Goal: Task Accomplishment & Management: Complete application form

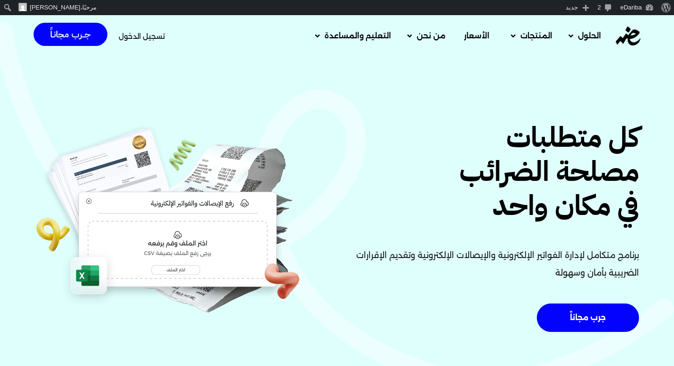
click at [147, 34] on span "تسجيل الدخول" at bounding box center [142, 36] width 46 height 7
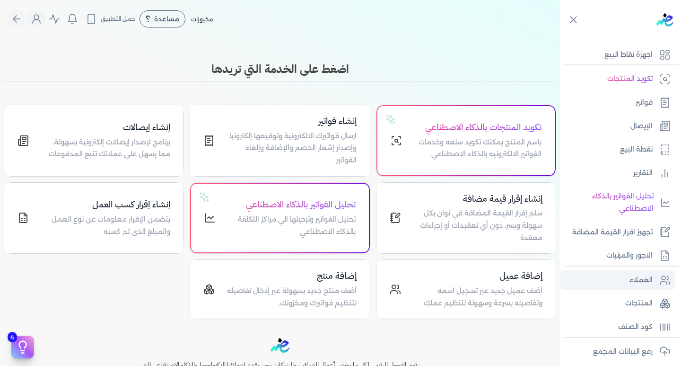
scroll to position [95, 0]
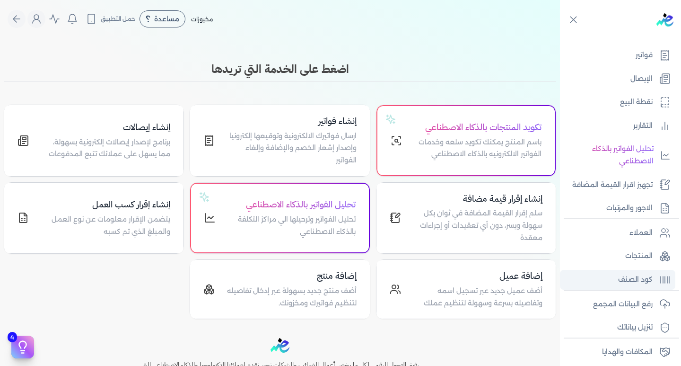
click at [638, 280] on p "كود الصنف" at bounding box center [635, 279] width 35 height 12
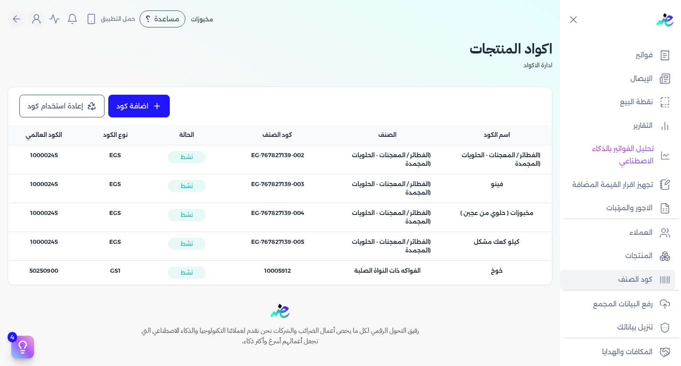
click at [57, 110] on link "إعادة استخدام كود" at bounding box center [61, 106] width 85 height 23
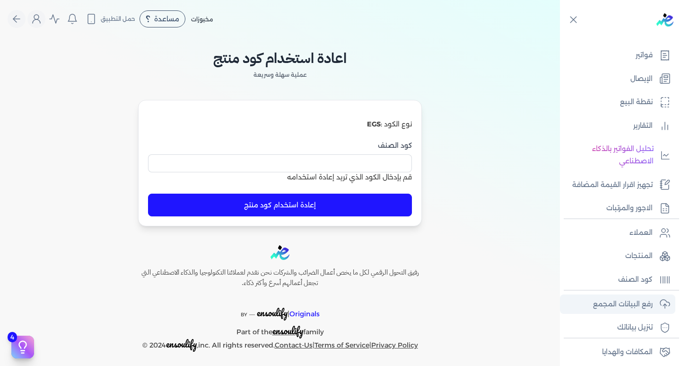
scroll to position [145, 0]
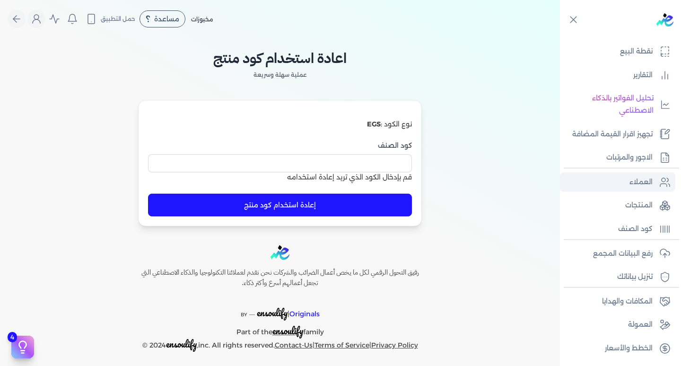
click at [650, 183] on p "العملاء" at bounding box center [640, 182] width 23 height 12
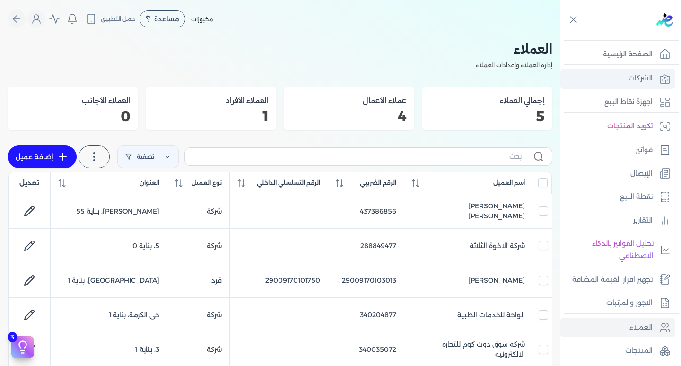
click at [642, 74] on p "الشركات" at bounding box center [640, 78] width 24 height 12
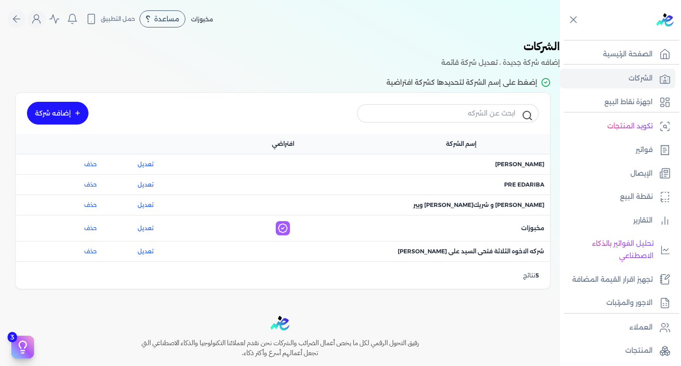
click at [457, 168] on div "اسم الشركة : ماجد محمد عبدالعزيز علي" at bounding box center [460, 164] width 167 height 9
click at [498, 161] on span "اسم الشركة : ماجد محمد عبدالعزيز علي" at bounding box center [519, 164] width 49 height 9
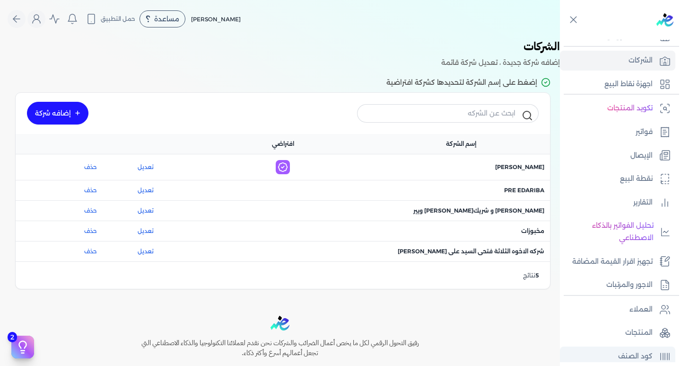
scroll to position [47, 0]
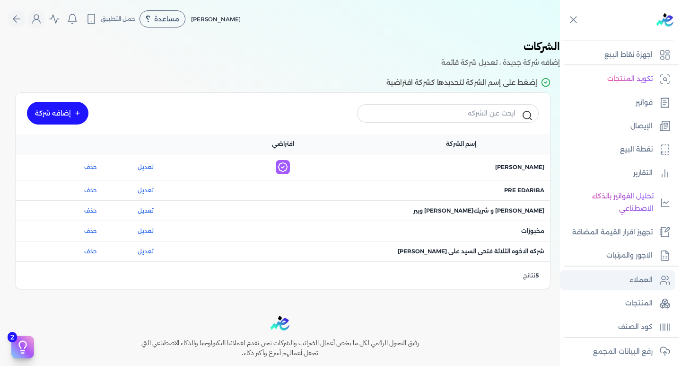
click at [632, 288] on link "العملاء" at bounding box center [617, 280] width 115 height 20
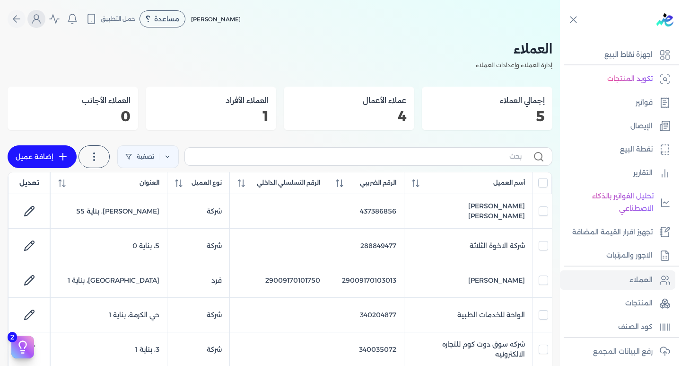
click at [38, 26] on button "Global" at bounding box center [36, 19] width 18 height 18
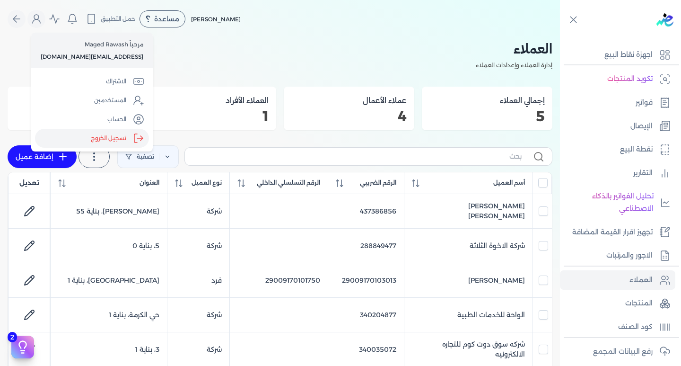
click at [100, 139] on label "تسجيل الخروج" at bounding box center [92, 138] width 114 height 19
click at [560, 38] on input "Close" at bounding box center [560, 38] width 0 height 0
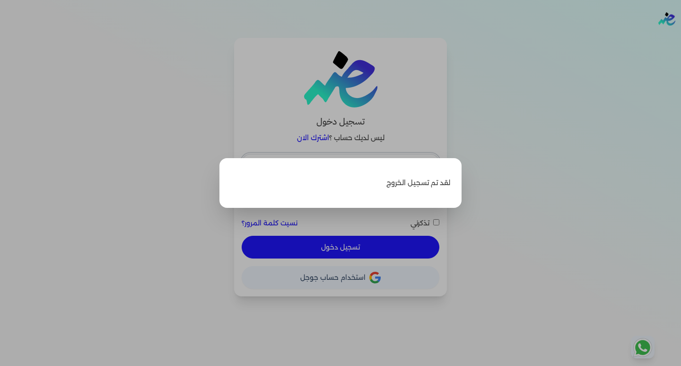
type input "[EMAIL_ADDRESS][DOMAIN_NAME]"
checkbox input "false"
drag, startPoint x: 108, startPoint y: 142, endPoint x: 96, endPoint y: 139, distance: 12.2
click at [96, 139] on label "Close" at bounding box center [340, 183] width 681 height 366
click at [680, 38] on input "Close" at bounding box center [681, 38] width 0 height 0
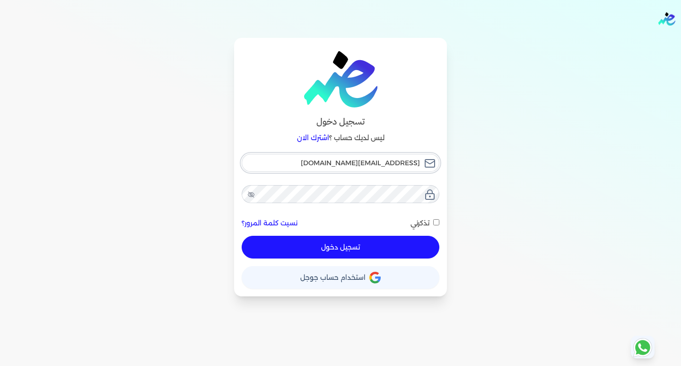
click at [298, 168] on input "hello@ensoulify.com" at bounding box center [341, 163] width 198 height 18
type input "esraaalsayed13@gmail.com"
checkbox input "false"
click at [324, 279] on span "استخدام حساب جوجل" at bounding box center [332, 277] width 65 height 7
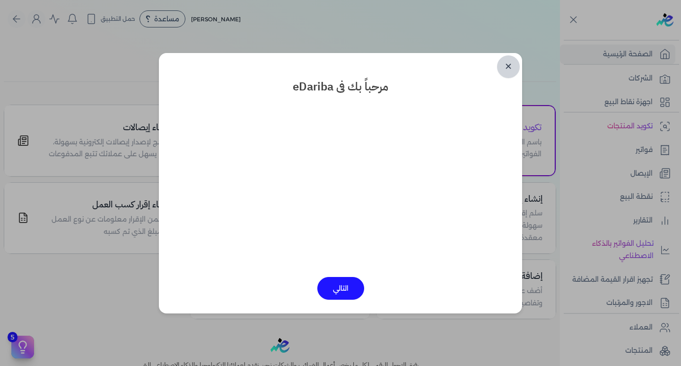
click at [510, 65] on link "✕" at bounding box center [508, 66] width 23 height 23
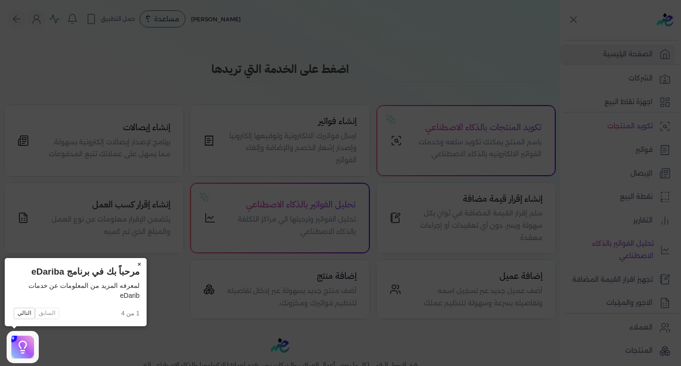
click at [141, 264] on button "×" at bounding box center [138, 264] width 15 height 13
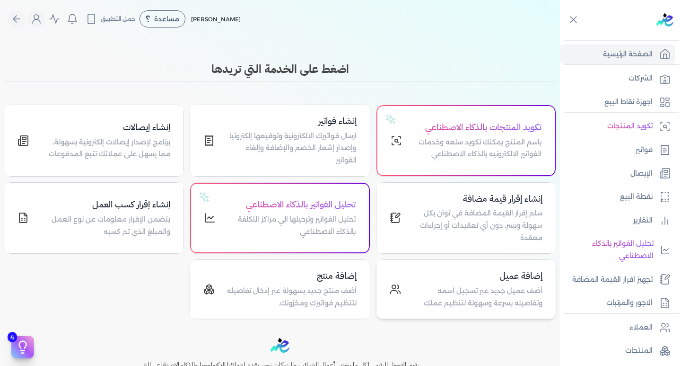
click at [511, 279] on h4 "إضافة عميل" at bounding box center [477, 276] width 130 height 14
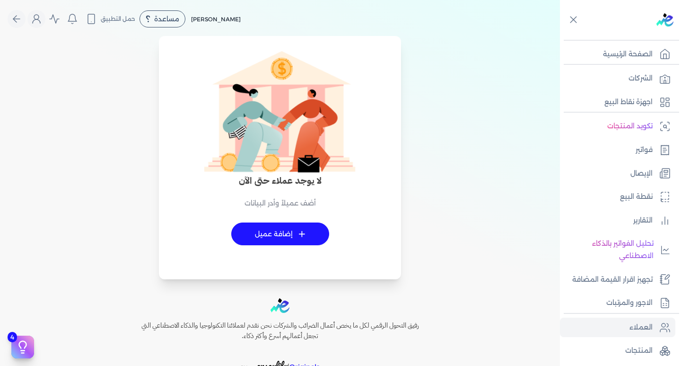
click at [271, 237] on link "+ إضافة عميل" at bounding box center [280, 233] width 98 height 23
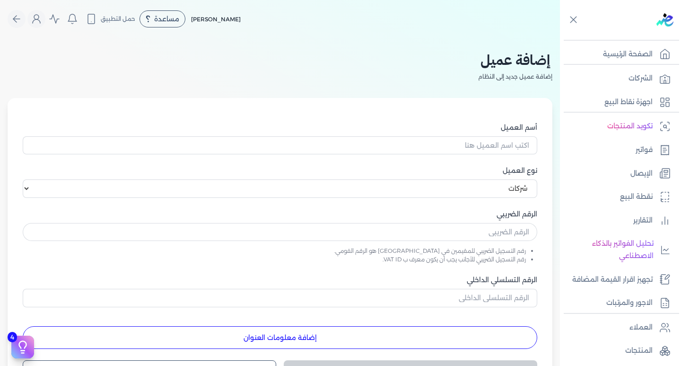
select select "B"
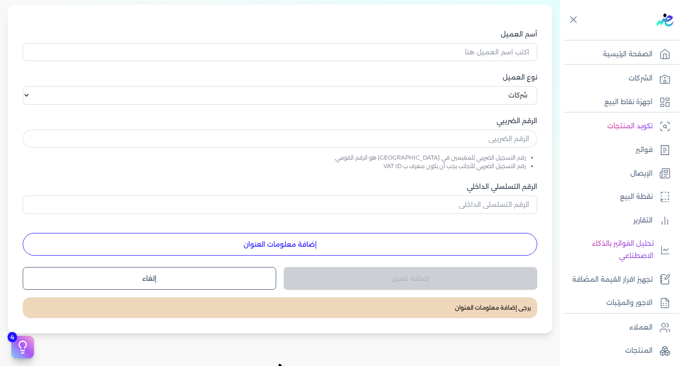
scroll to position [95, 0]
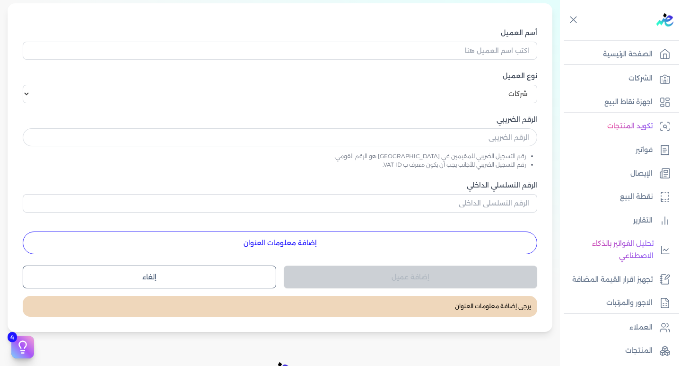
click at [387, 251] on button "إضافة معلومات العنوان" at bounding box center [280, 242] width 514 height 23
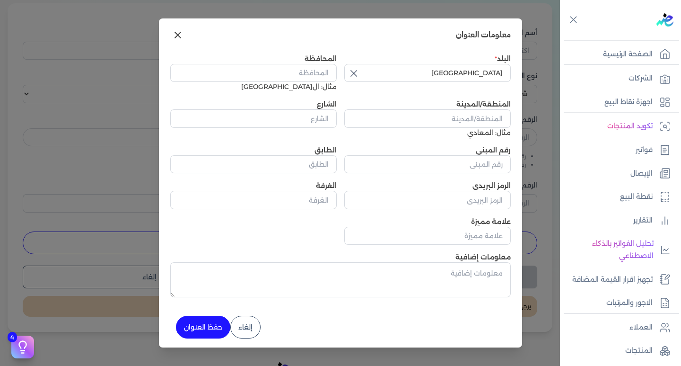
scroll to position [4, 0]
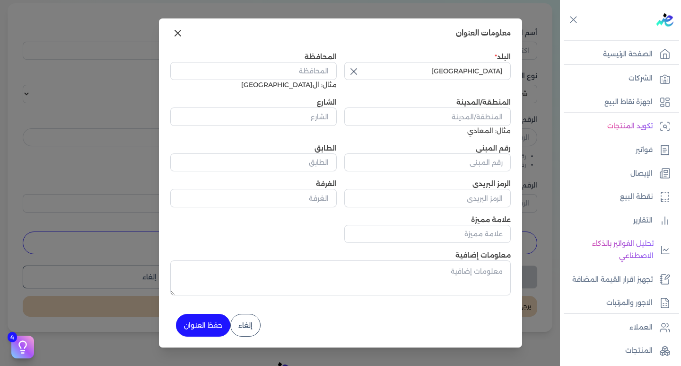
click at [181, 37] on icon at bounding box center [177, 32] width 11 height 11
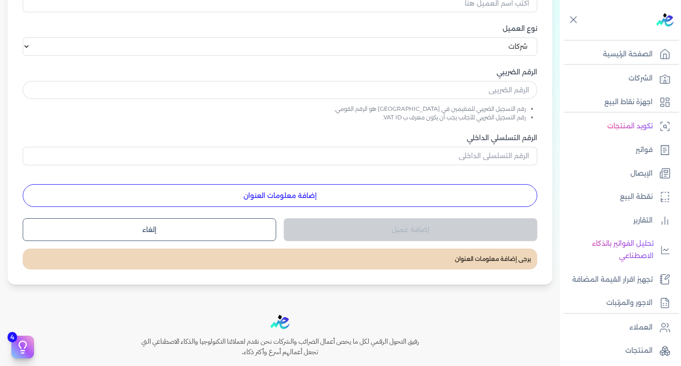
scroll to position [47, 0]
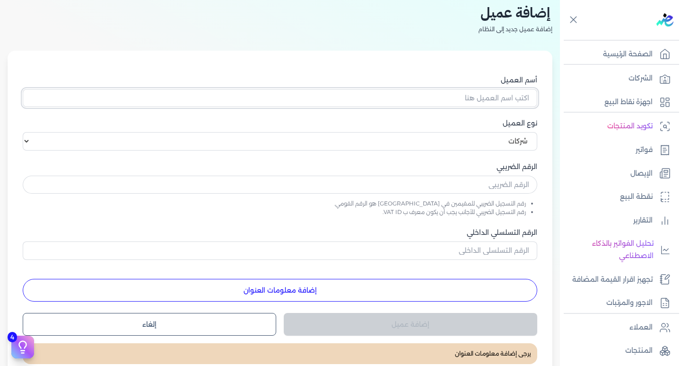
click at [470, 101] on input "أسم العميل" at bounding box center [280, 98] width 514 height 18
type input "عميل نقدي"
click at [478, 138] on select "اختر نوع العميل شركات أفراد أجنبي" at bounding box center [280, 141] width 514 height 18
click at [479, 144] on select "اختر نوع العميل شركات أفراد أجنبي" at bounding box center [280, 141] width 514 height 18
click at [490, 180] on input "text" at bounding box center [280, 184] width 514 height 18
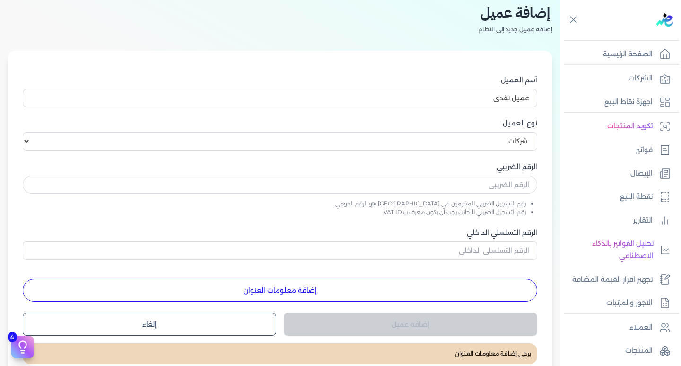
click at [456, 87] on div "أسم العميل عميل نقدي" at bounding box center [280, 91] width 514 height 32
click at [94, 129] on div "نوع العميل اختر نوع العميل شركات أفراد أجنبي" at bounding box center [280, 134] width 514 height 32
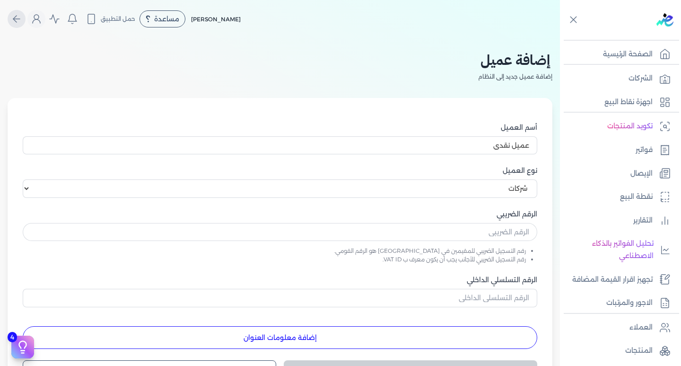
click at [22, 21] on icon "Global" at bounding box center [16, 18] width 11 height 11
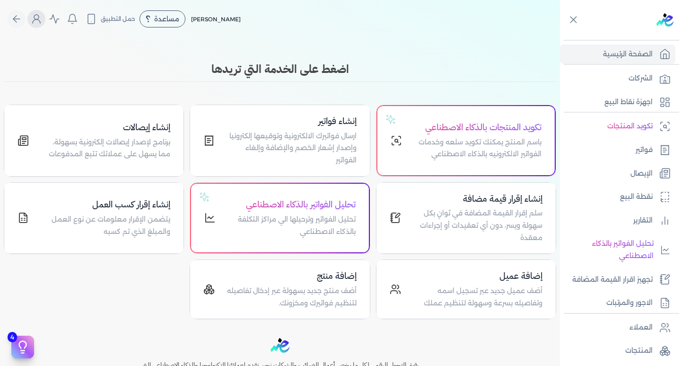
click at [33, 19] on button "Global" at bounding box center [36, 19] width 18 height 18
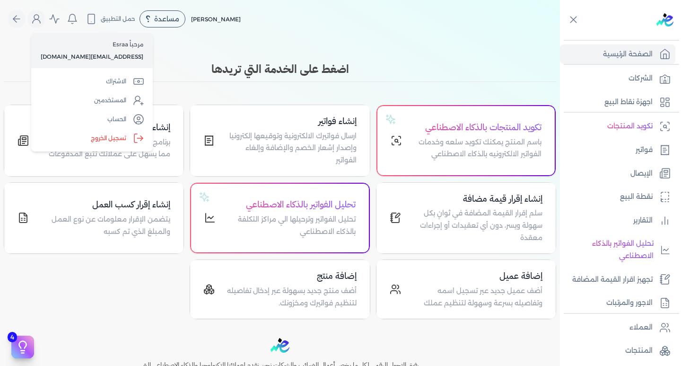
drag, startPoint x: 92, startPoint y: 138, endPoint x: 92, endPoint y: 145, distance: 6.6
click at [92, 139] on label "تسجيل الخروج" at bounding box center [92, 138] width 114 height 19
click at [560, 38] on input "Close" at bounding box center [560, 38] width 0 height 0
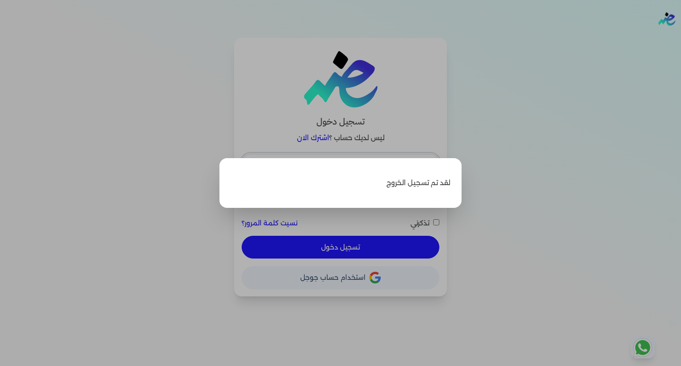
type input "[EMAIL_ADDRESS][DOMAIN_NAME]"
click at [101, 239] on label "Close" at bounding box center [340, 183] width 681 height 366
click at [680, 38] on input "Close" at bounding box center [681, 38] width 0 height 0
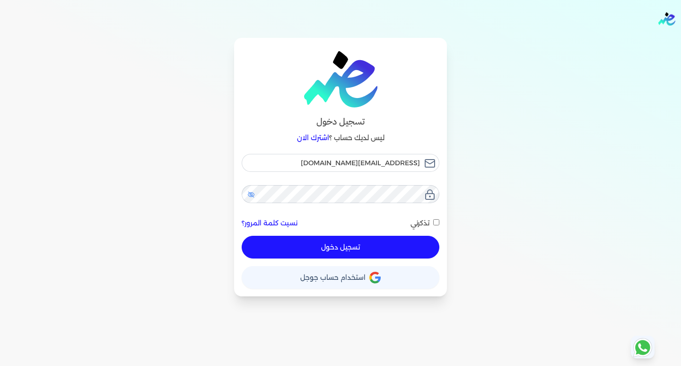
click at [249, 195] on icon at bounding box center [251, 195] width 8 height 8
checkbox input "false"
click at [312, 165] on input "[EMAIL_ADDRESS][DOMAIN_NAME]" at bounding box center [341, 163] width 198 height 18
type input "[EMAIL_ADDRESS][DOMAIN_NAME]"
click at [336, 245] on button "تسجيل دخول" at bounding box center [341, 246] width 198 height 23
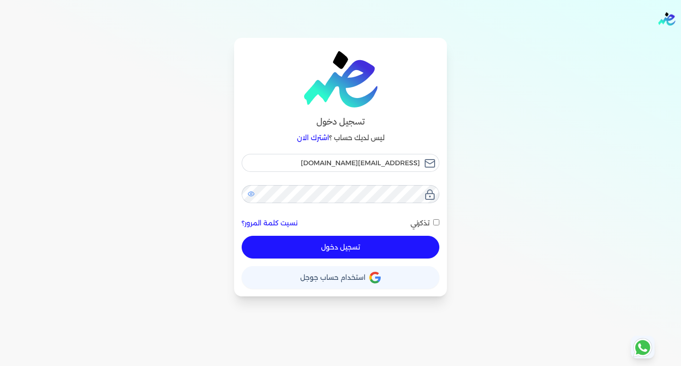
checkbox input "false"
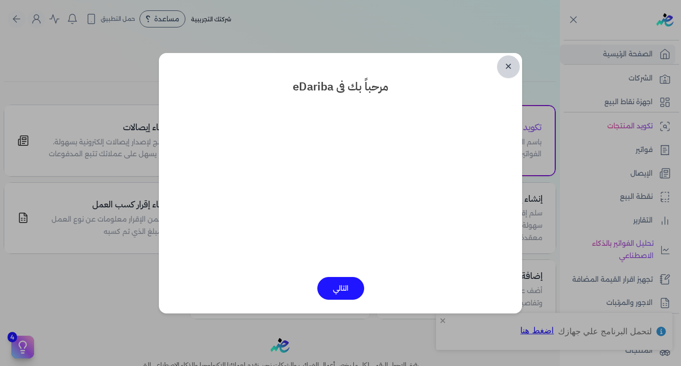
click at [506, 70] on link "✕" at bounding box center [508, 66] width 23 height 23
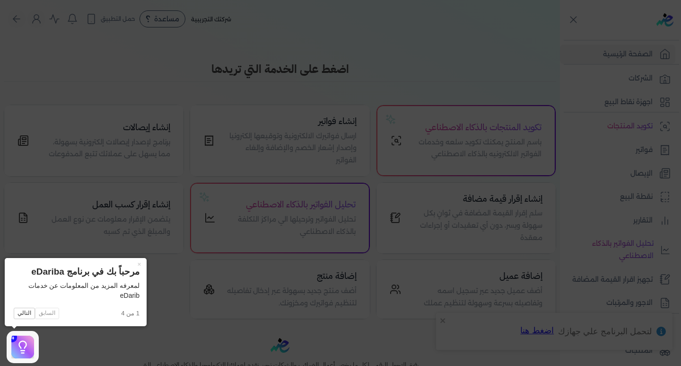
click at [443, 318] on icon at bounding box center [340, 183] width 681 height 366
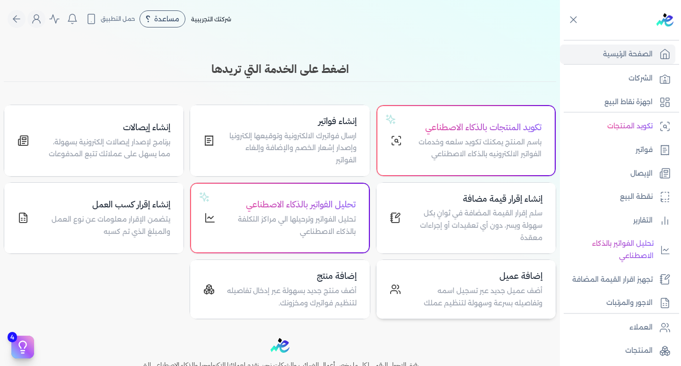
click at [528, 290] on p "أضف عميل جديد عبر تسجيل اسمه وتفاصيله بسرعة وسهولة لتنظيم عملك" at bounding box center [477, 297] width 130 height 24
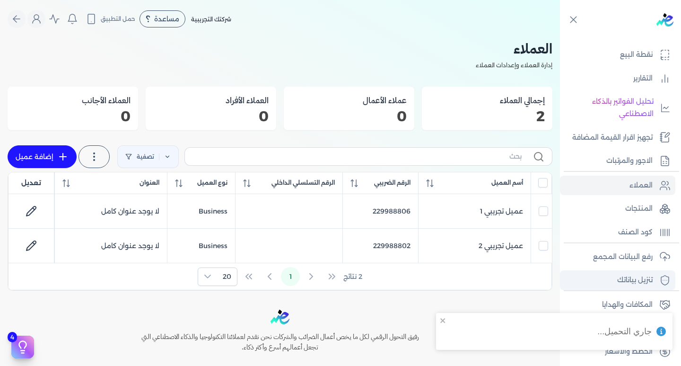
scroll to position [145, 0]
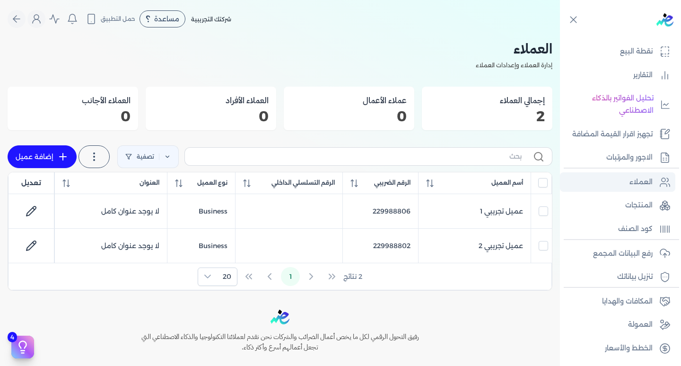
click at [634, 187] on p "العملاء" at bounding box center [640, 182] width 23 height 12
click at [635, 187] on p "العملاء" at bounding box center [640, 182] width 23 height 12
click at [42, 24] on icon "Global" at bounding box center [36, 18] width 11 height 11
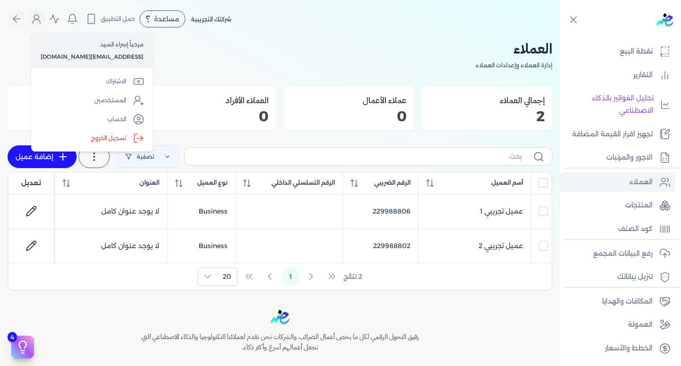
click at [84, 134] on label "تسجيل الخروج" at bounding box center [92, 138] width 114 height 19
click at [560, 38] on input "Close" at bounding box center [560, 38] width 0 height 0
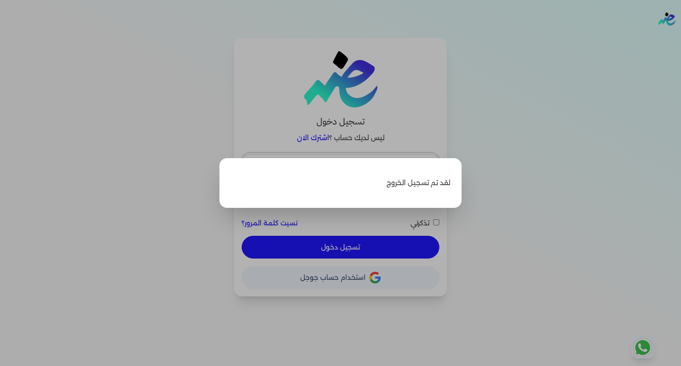
type input "esraaalsayed504@gmail.com"
checkbox input "false"
click at [504, 212] on label "Close" at bounding box center [340, 183] width 681 height 366
click at [680, 38] on input "Close" at bounding box center [681, 38] width 0 height 0
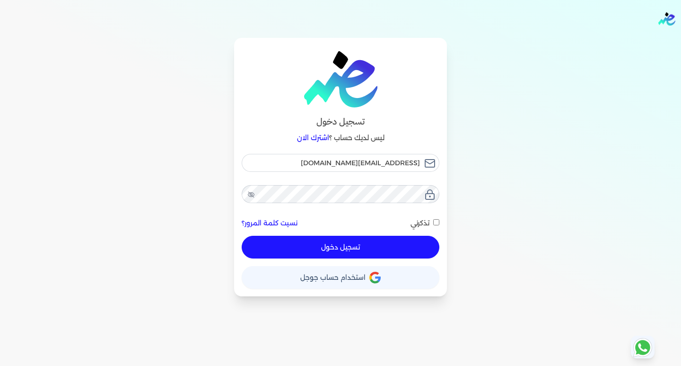
click at [379, 280] on button "حساب استخدام حساب جوجل" at bounding box center [341, 277] width 198 height 23
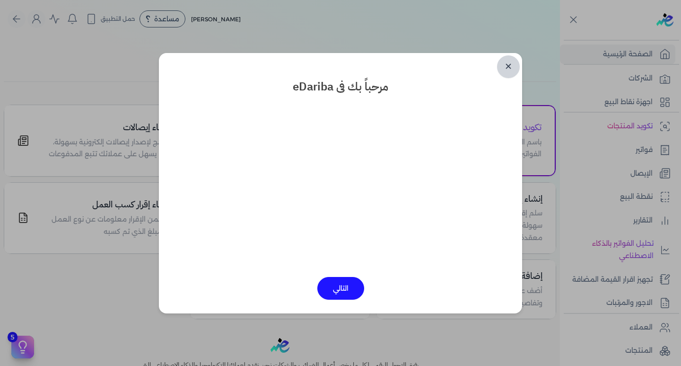
click at [511, 66] on link "✕" at bounding box center [508, 66] width 23 height 23
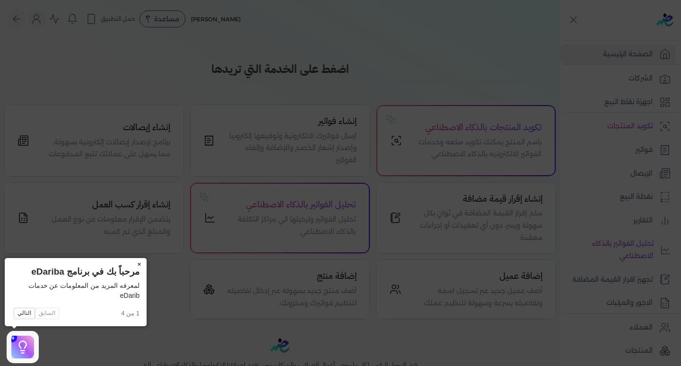
click at [141, 262] on button "×" at bounding box center [138, 264] width 15 height 13
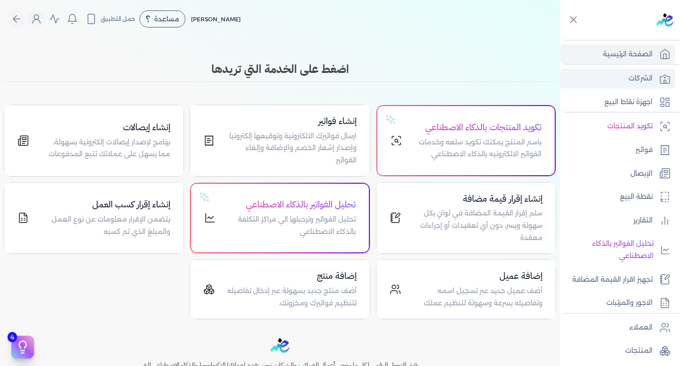
click at [621, 85] on link "الشركات" at bounding box center [617, 79] width 115 height 20
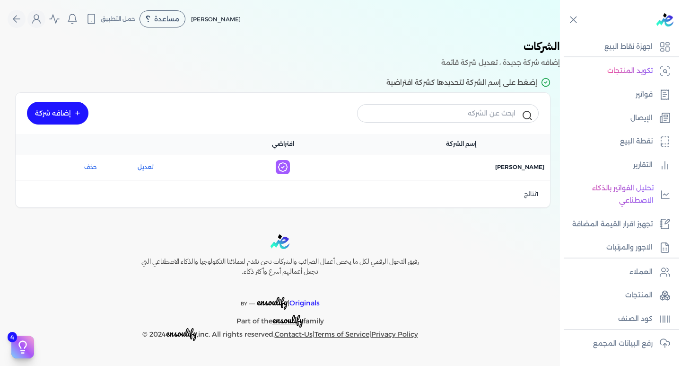
scroll to position [142, 0]
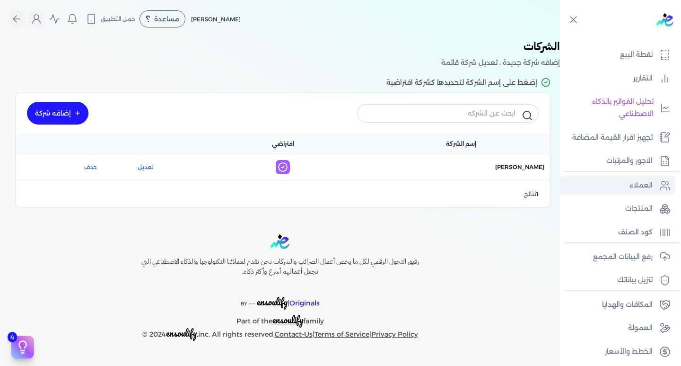
click at [650, 179] on p "العملاء" at bounding box center [640, 185] width 23 height 12
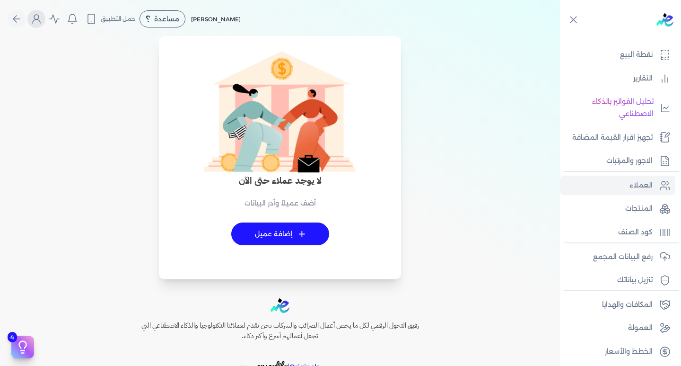
click at [44, 26] on button "Global" at bounding box center [36, 19] width 18 height 18
click at [93, 218] on div "لا يوجد عملاء حتى الآن أضف عميلاً وأدر البيانات + إضافة عميل" at bounding box center [279, 163] width 533 height 232
click at [288, 235] on link "+ إضافة عميل" at bounding box center [280, 233] width 98 height 23
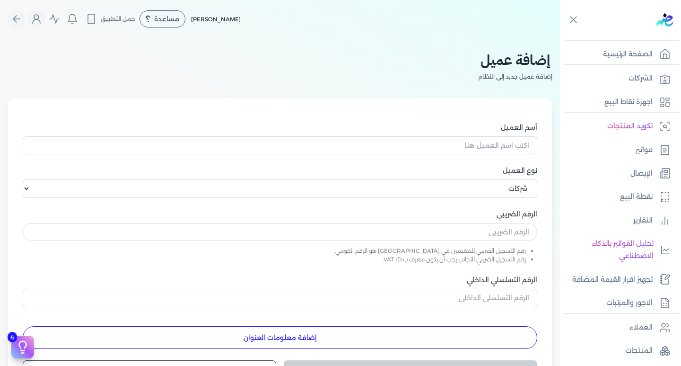
select select "B"
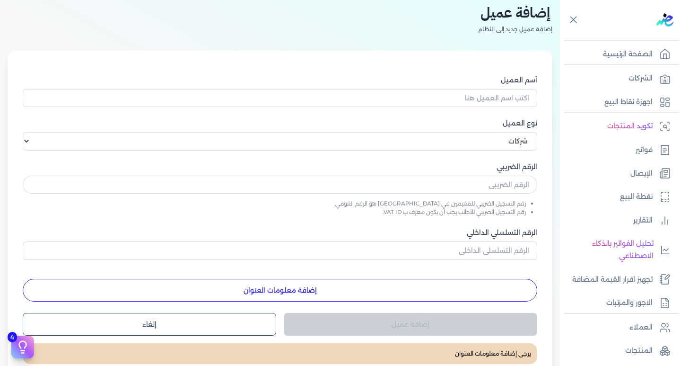
click at [271, 279] on button "إضافة معلومات العنوان" at bounding box center [280, 290] width 514 height 23
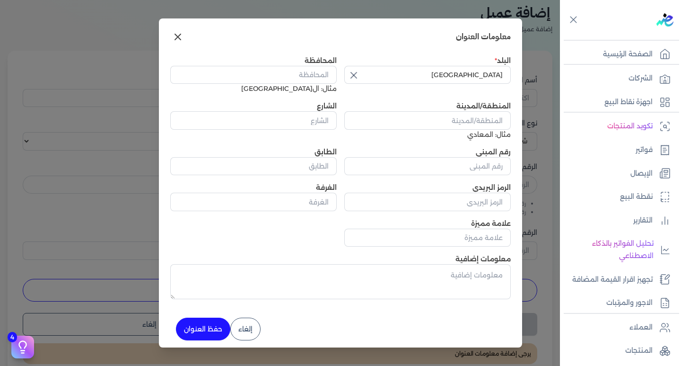
scroll to position [0, 0]
click at [180, 43] on icon at bounding box center [177, 37] width 11 height 11
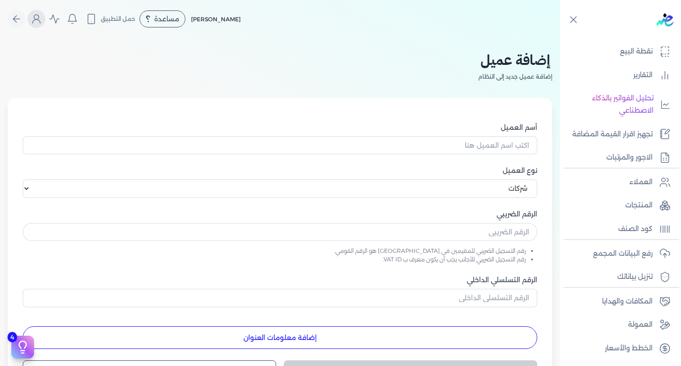
click at [35, 20] on icon "Global" at bounding box center [36, 18] width 11 height 11
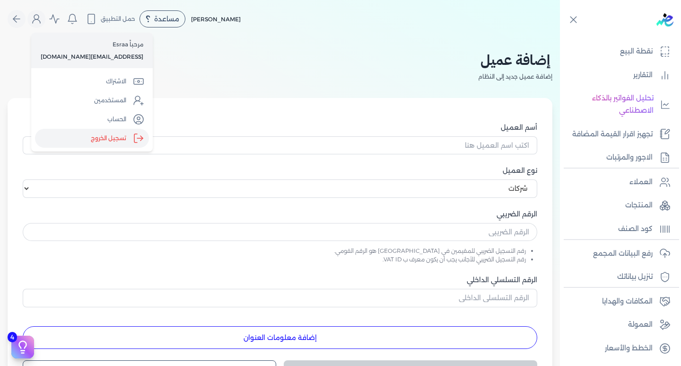
click at [133, 138] on icon "Global" at bounding box center [138, 137] width 11 height 11
click at [560, 38] on input "Close" at bounding box center [560, 38] width 0 height 0
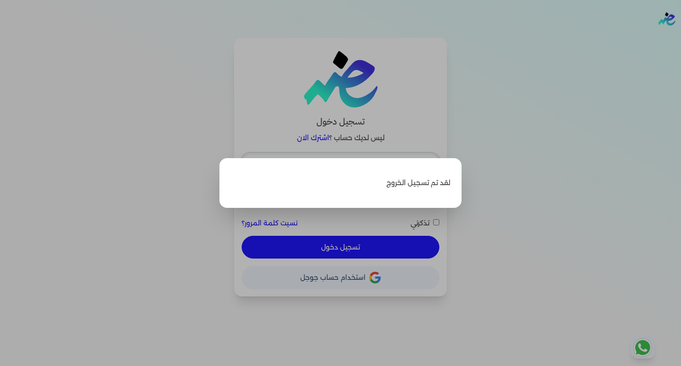
type input "esraaalsayed504@gmail.com"
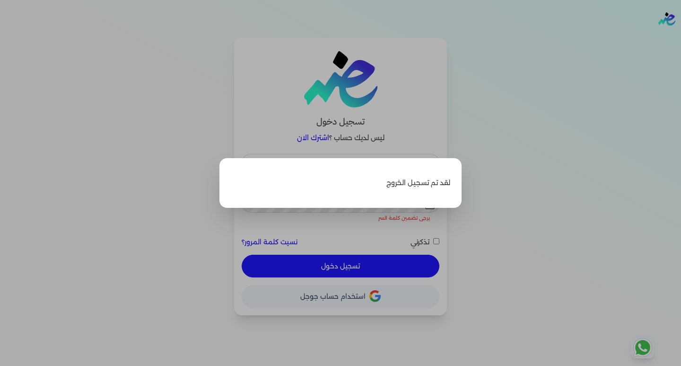
checkbox input "false"
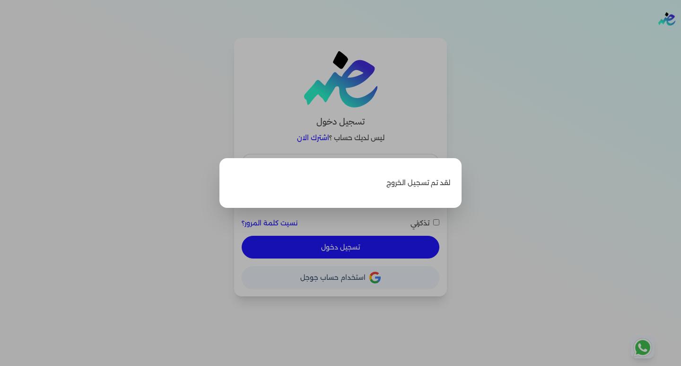
click at [111, 141] on label "Close" at bounding box center [340, 183] width 681 height 366
click at [680, 38] on input "Close" at bounding box center [681, 38] width 0 height 0
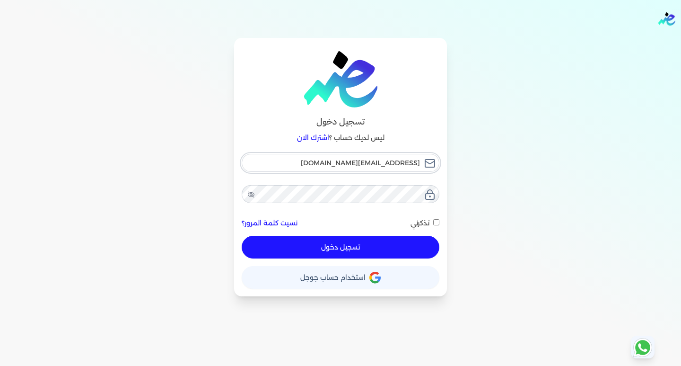
click at [301, 167] on input "esraaalsayed504@gmail.com" at bounding box center [341, 163] width 198 height 18
type input "[EMAIL_ADDRESS][DOMAIN_NAME]"
click at [313, 246] on button "تسجيل دخول" at bounding box center [341, 246] width 198 height 23
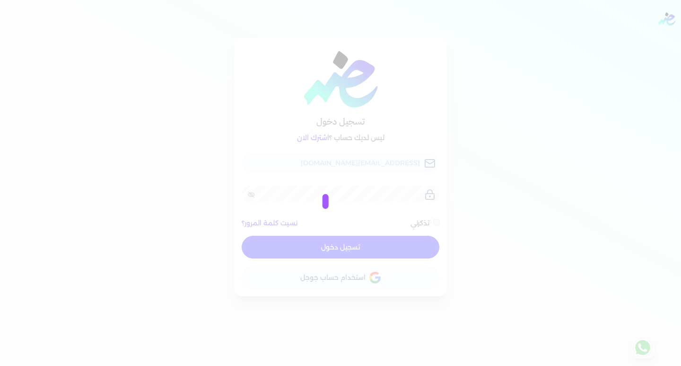
checkbox input "false"
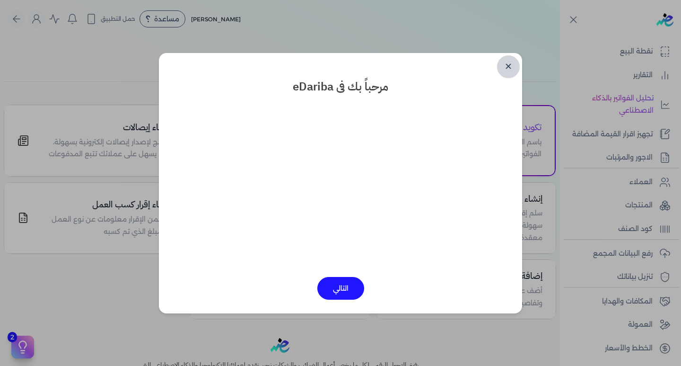
click at [511, 67] on link "✕" at bounding box center [508, 66] width 23 height 23
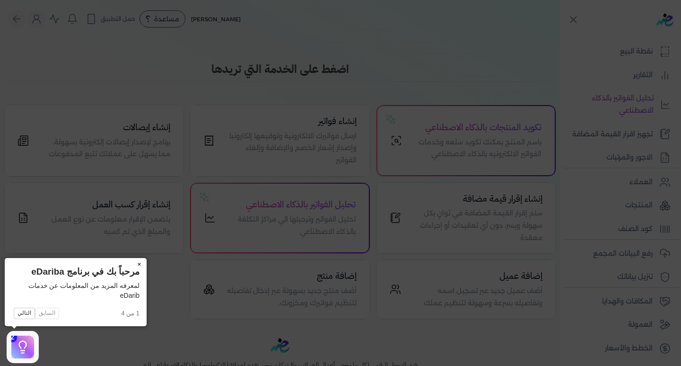
click at [139, 262] on button "×" at bounding box center [138, 264] width 15 height 13
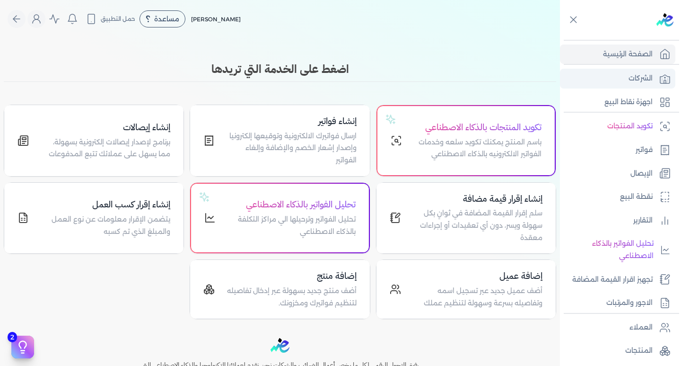
click at [636, 82] on p "الشركات" at bounding box center [640, 78] width 24 height 12
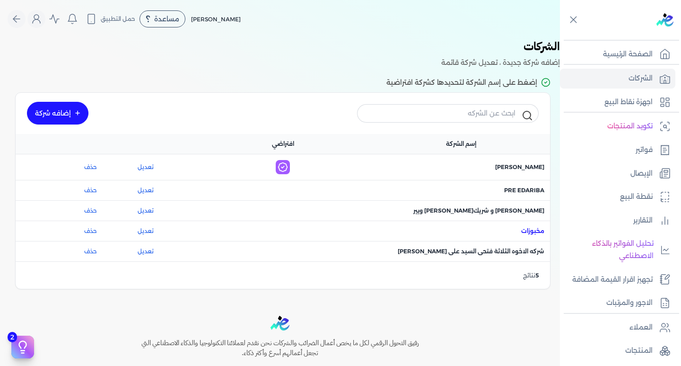
click at [536, 229] on span "اسم الشركة : مخبوزات" at bounding box center [532, 231] width 23 height 9
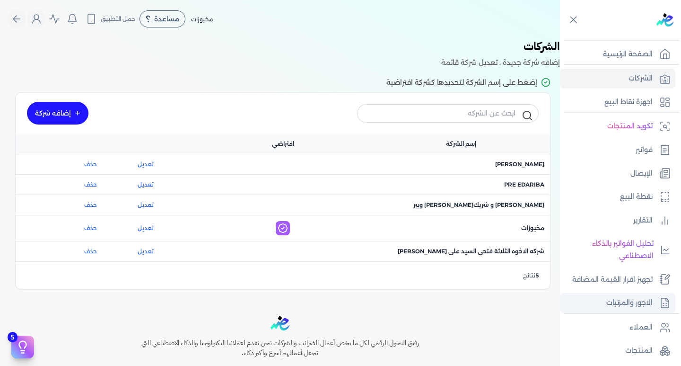
drag, startPoint x: 589, startPoint y: 260, endPoint x: 596, endPoint y: 293, distance: 33.3
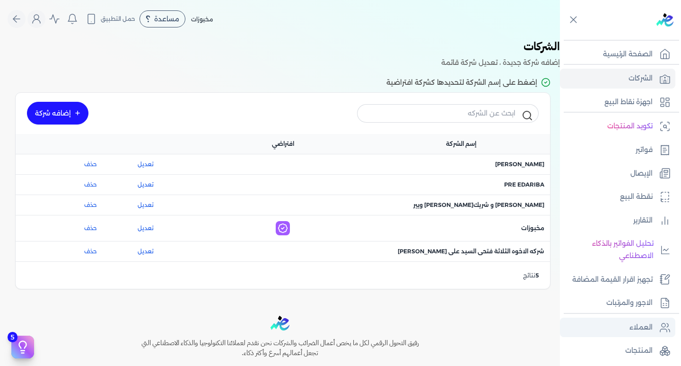
drag, startPoint x: 596, startPoint y: 293, endPoint x: 631, endPoint y: 326, distance: 48.5
click at [631, 326] on p "العملاء" at bounding box center [640, 327] width 23 height 12
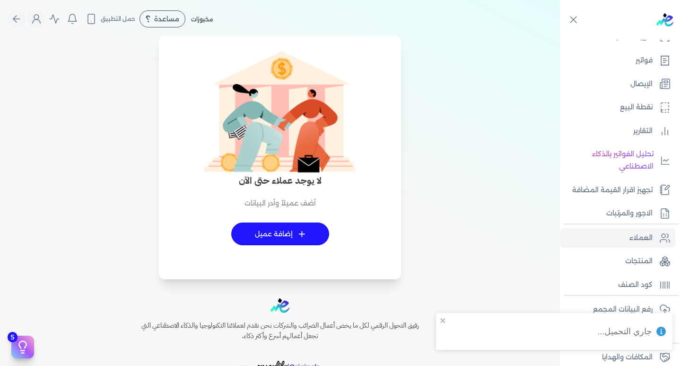
scroll to position [95, 0]
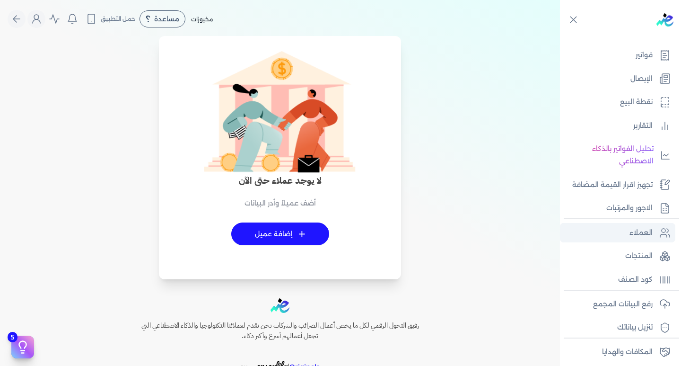
click at [623, 237] on link "العملاء" at bounding box center [617, 233] width 115 height 20
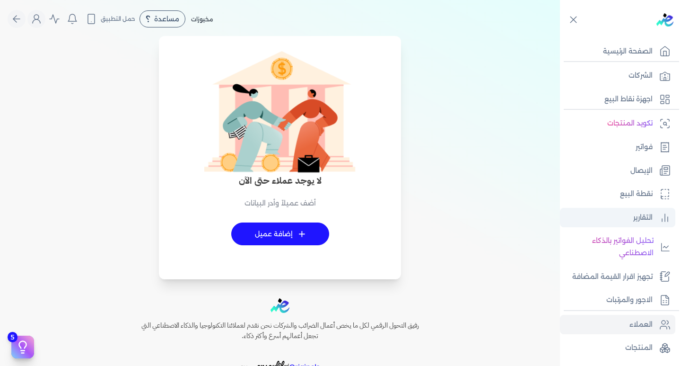
scroll to position [0, 0]
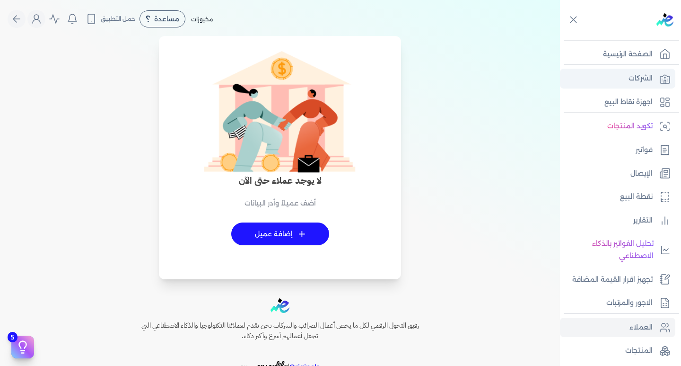
click at [632, 69] on link "الشركات" at bounding box center [617, 79] width 115 height 20
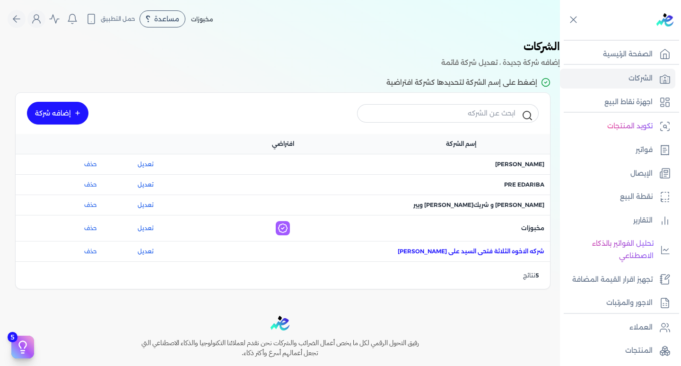
click at [521, 249] on span "اسم الشركة : شركه الاخوه الثلاثة فتحى السيد على [PERSON_NAME]" at bounding box center [471, 251] width 147 height 9
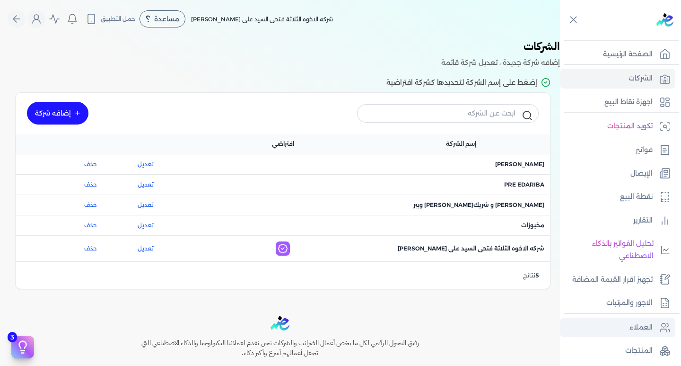
click at [636, 333] on link "العملاء" at bounding box center [617, 327] width 115 height 20
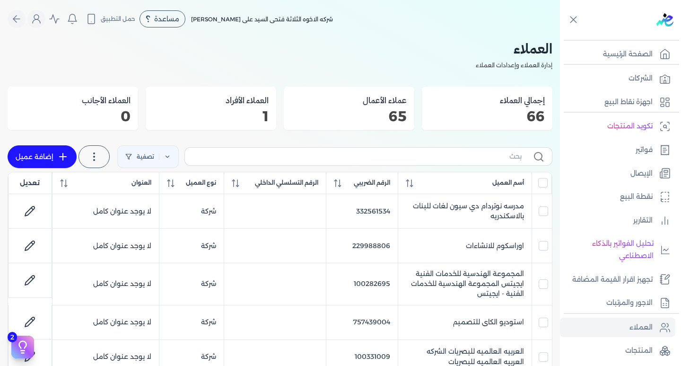
click at [415, 33] on nav "Toggle Navigation الاسعار العمولات مساعدة خدمة العملاء دليل المستخدم تسجيل الدخ…" at bounding box center [280, 19] width 560 height 38
click at [623, 78] on link "الشركات" at bounding box center [617, 79] width 115 height 20
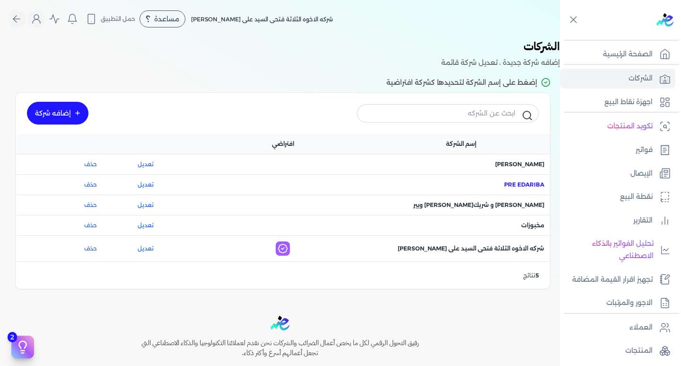
click at [515, 183] on span "اسم الشركة : Pre eDariba" at bounding box center [524, 184] width 40 height 9
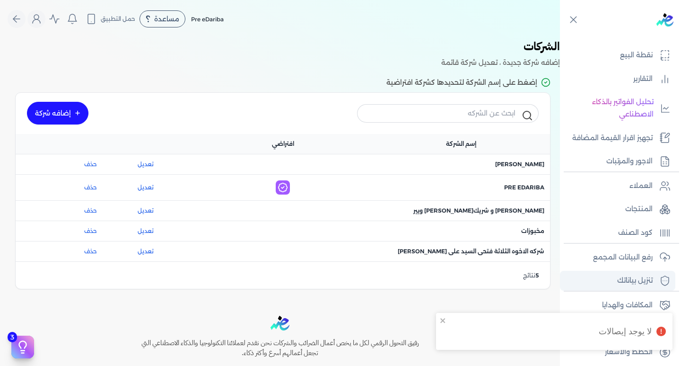
scroll to position [145, 0]
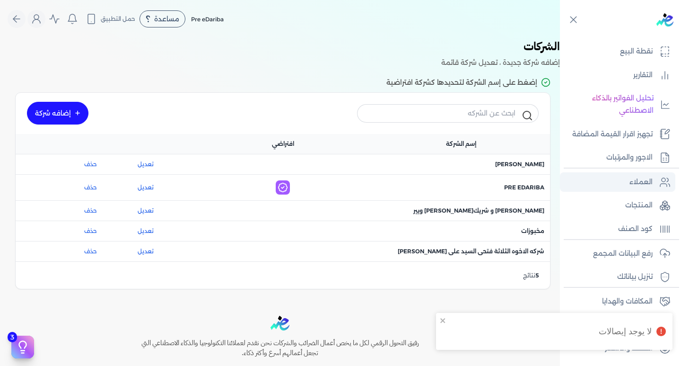
click at [640, 189] on link "العملاء" at bounding box center [617, 182] width 115 height 20
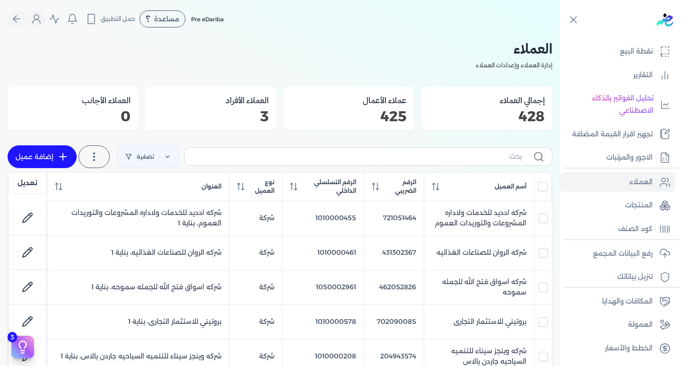
click at [514, 115] on p "428" at bounding box center [486, 116] width 115 height 12
drag, startPoint x: 410, startPoint y: 95, endPoint x: 392, endPoint y: 96, distance: 17.1
drag, startPoint x: 350, startPoint y: 110, endPoint x: 314, endPoint y: 113, distance: 37.0
click at [338, 113] on div "عملاء الأعمال 425" at bounding box center [349, 109] width 131 height 44
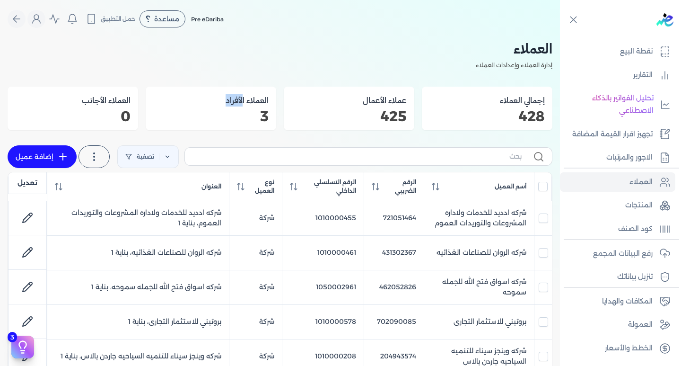
drag, startPoint x: 232, startPoint y: 101, endPoint x: 205, endPoint y: 96, distance: 27.3
click at [219, 100] on h3 "العملاء الأفراد" at bounding box center [210, 100] width 115 height 12
click at [405, 49] on h2 "العملاء" at bounding box center [280, 48] width 545 height 21
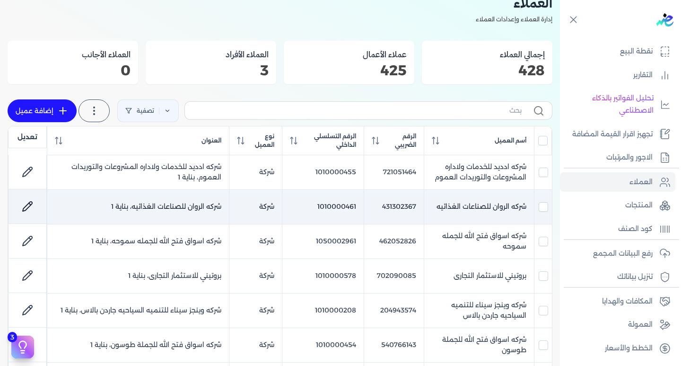
scroll to position [95, 0]
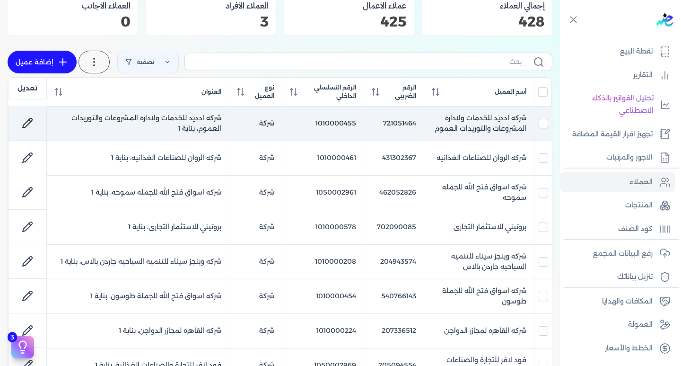
click at [21, 125] on link at bounding box center [27, 123] width 23 height 23
select select "B"
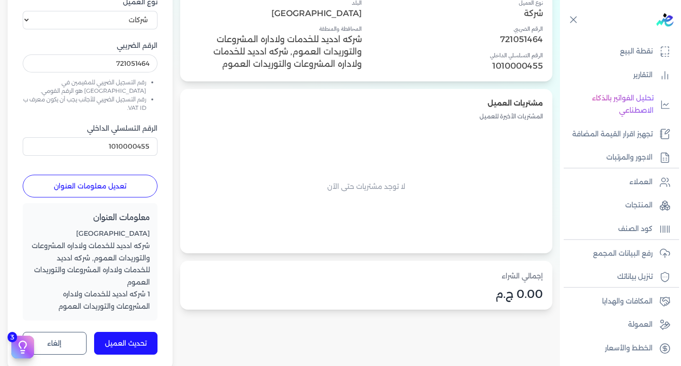
scroll to position [47, 0]
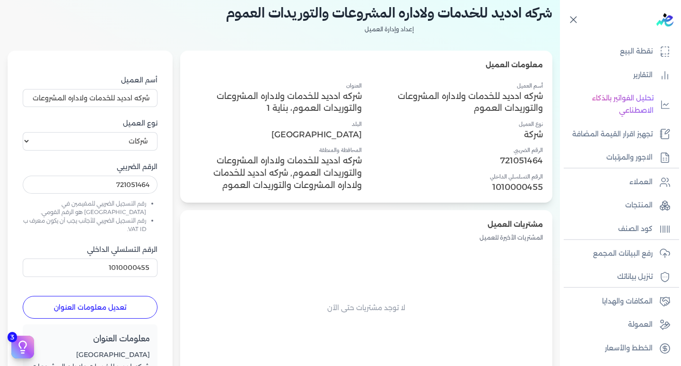
click at [571, 15] on icon at bounding box center [573, 20] width 12 height 12
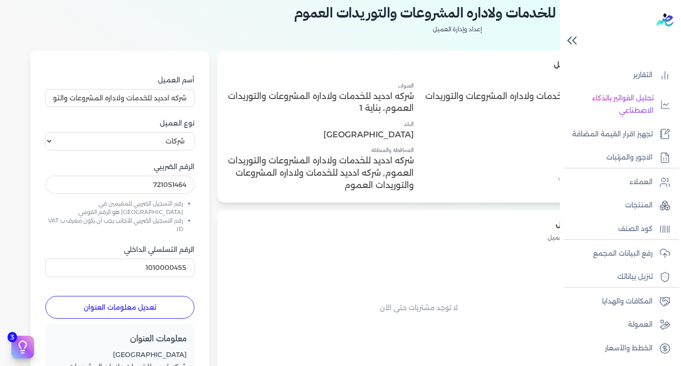
scroll to position [145, 0]
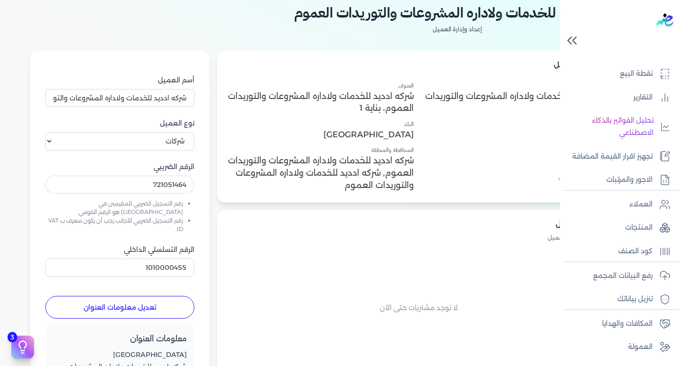
click at [659, 41] on div at bounding box center [622, 31] width 117 height 62
click at [571, 34] on icon at bounding box center [572, 40] width 17 height 17
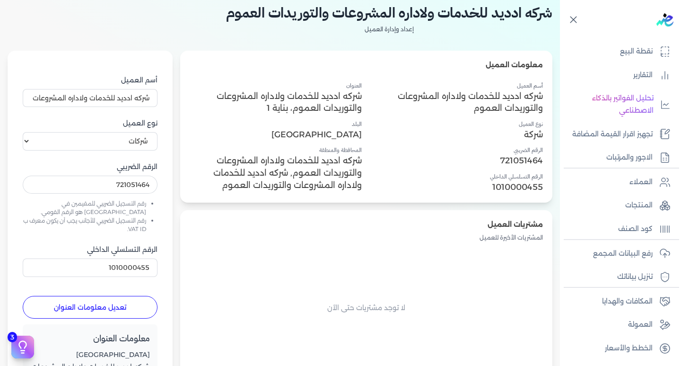
click at [575, 22] on icon at bounding box center [573, 20] width 12 height 12
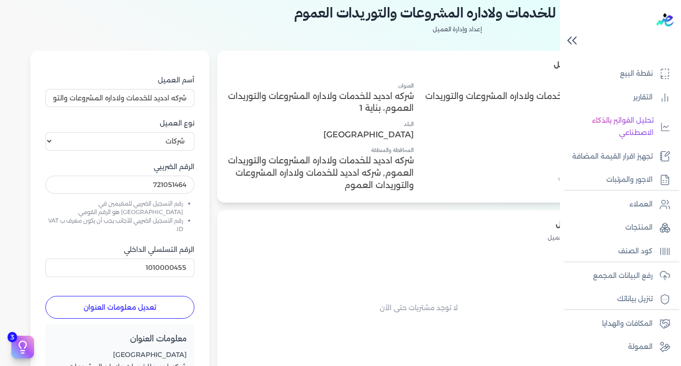
click at [575, 40] on icon at bounding box center [572, 40] width 17 height 17
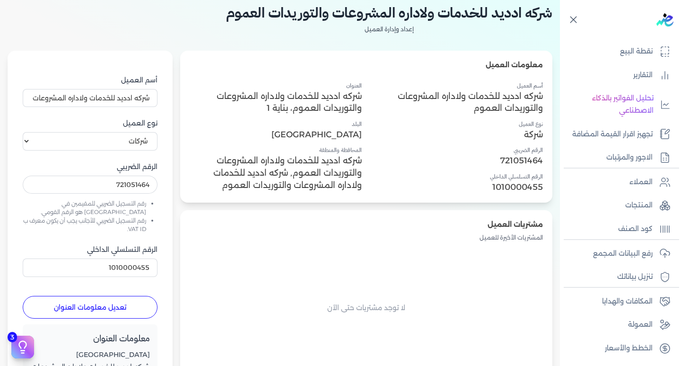
click at [575, 18] on icon at bounding box center [573, 20] width 6 height 6
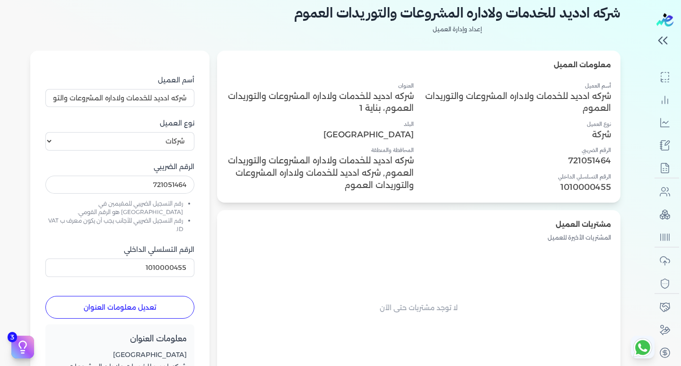
scroll to position [137, 0]
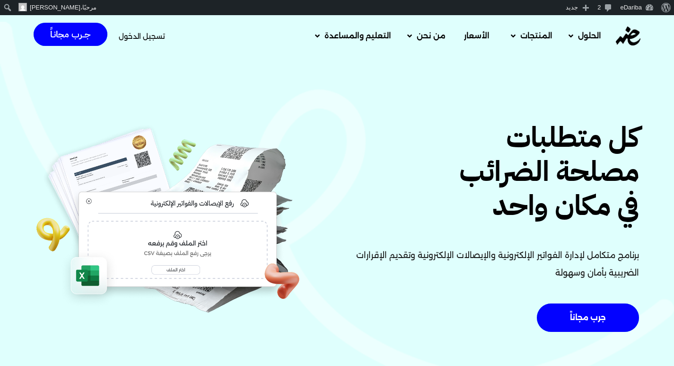
click at [147, 36] on span "تسجيل الدخول" at bounding box center [142, 36] width 46 height 7
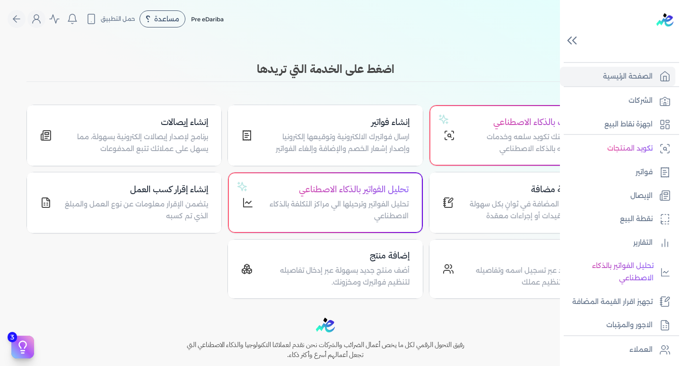
click at [661, 34] on div at bounding box center [622, 31] width 117 height 62
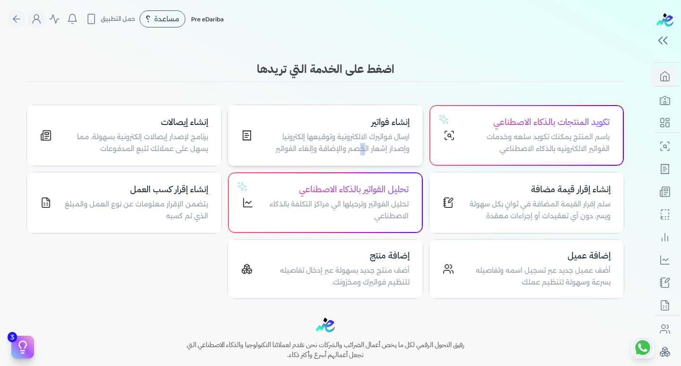
drag, startPoint x: 364, startPoint y: 154, endPoint x: 359, endPoint y: 114, distance: 40.1
click at [360, 129] on div "إنشاء فواتير ارسال فواتيرك الالكترونية وتوقيعها إلكترونيا وإصدار إشعار الخصم وا…" at bounding box center [336, 135] width 145 height 40
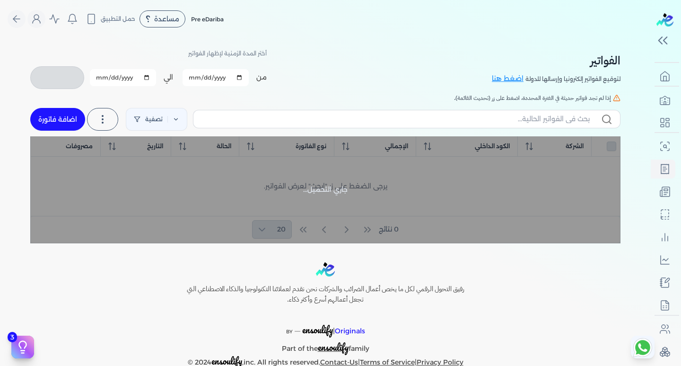
click at [399, 81] on div "الفواتير لتوقيع الفواتير إلكترونيا وإرسالها للدولة اضغط هنا أختر المدة الزمنية …" at bounding box center [325, 68] width 590 height 43
checkbox input "false"
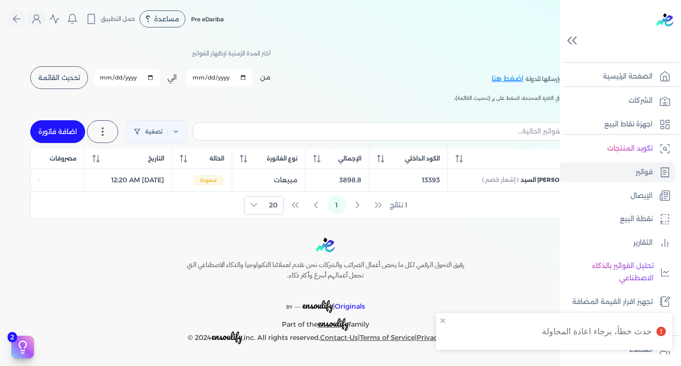
click at [659, 38] on div at bounding box center [622, 31] width 117 height 62
click at [571, 41] on icon at bounding box center [572, 40] width 17 height 17
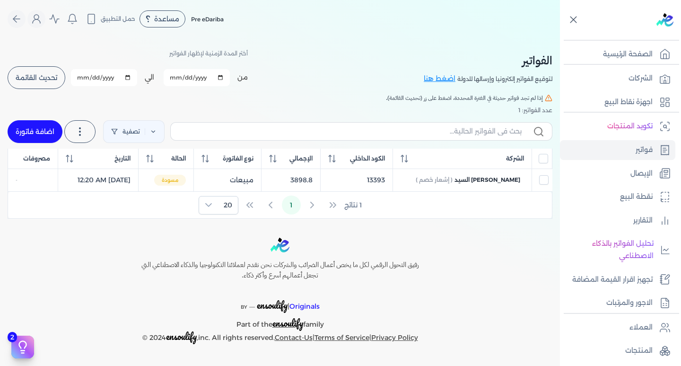
click at [573, 38] on div at bounding box center [622, 20] width 117 height 40
click at [566, 46] on li "الصفحة الرئيسية" at bounding box center [617, 54] width 115 height 20
drag, startPoint x: 567, startPoint y: 28, endPoint x: 569, endPoint y: 9, distance: 18.7
click at [569, 9] on div at bounding box center [622, 20] width 117 height 40
click at [569, 18] on icon at bounding box center [573, 20] width 12 height 12
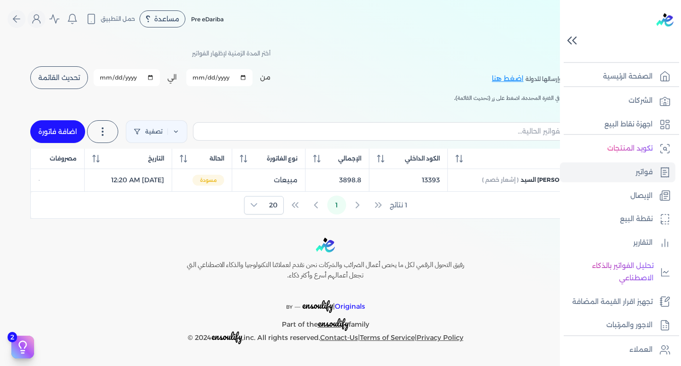
click at [572, 41] on icon at bounding box center [572, 40] width 17 height 17
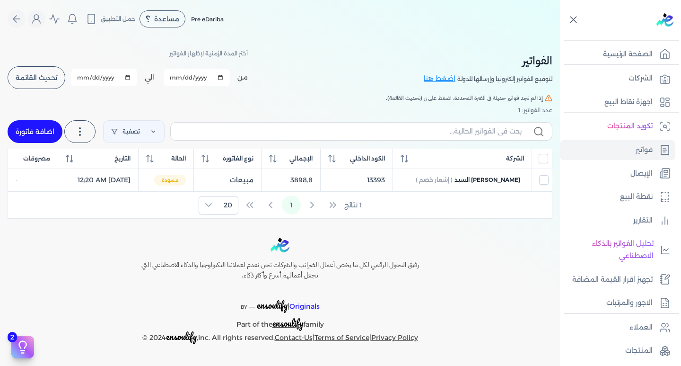
click at [573, 21] on icon at bounding box center [573, 20] width 12 height 12
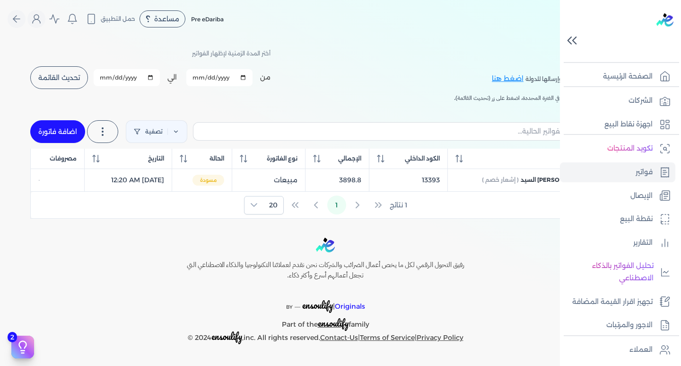
click at [577, 40] on icon at bounding box center [572, 40] width 17 height 17
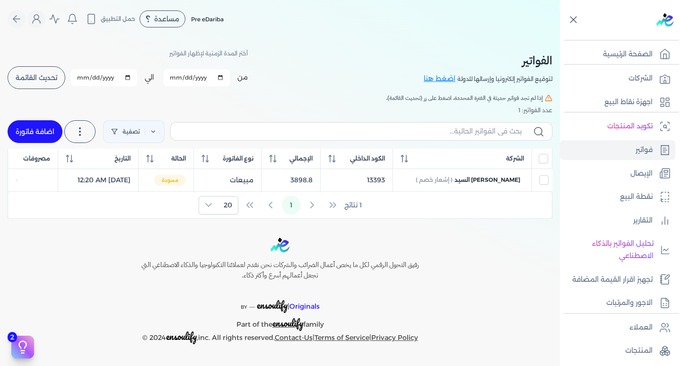
click at [571, 19] on icon at bounding box center [573, 20] width 12 height 12
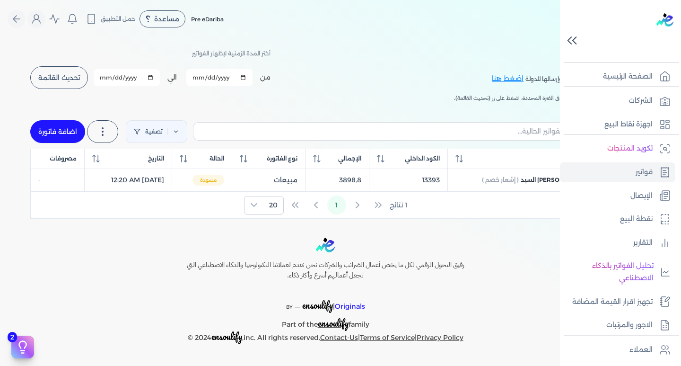
click at [573, 37] on icon at bounding box center [572, 40] width 17 height 17
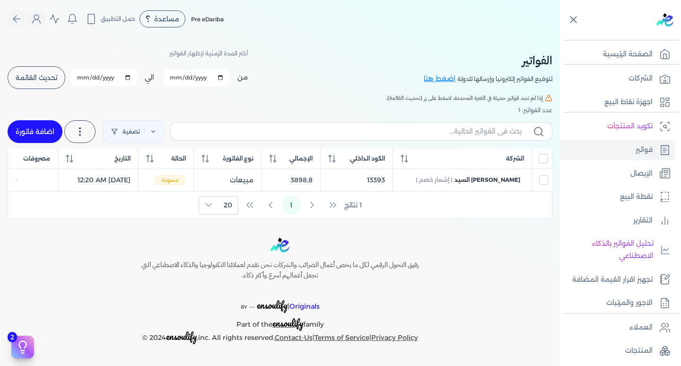
click at [571, 22] on icon at bounding box center [573, 20] width 6 height 6
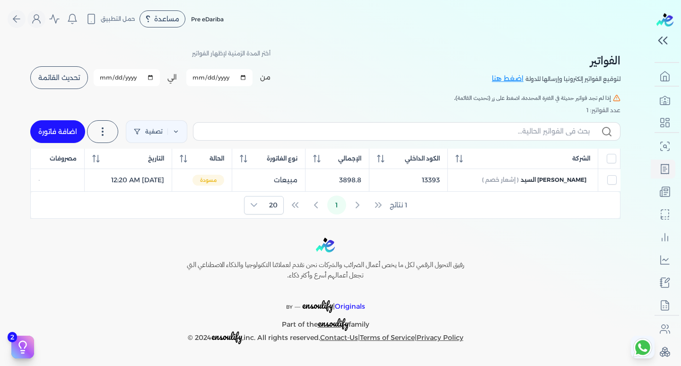
click at [559, 76] on p "لتوقيع الفواتير إلكترونيا وإرسالها للدولة" at bounding box center [572, 79] width 95 height 12
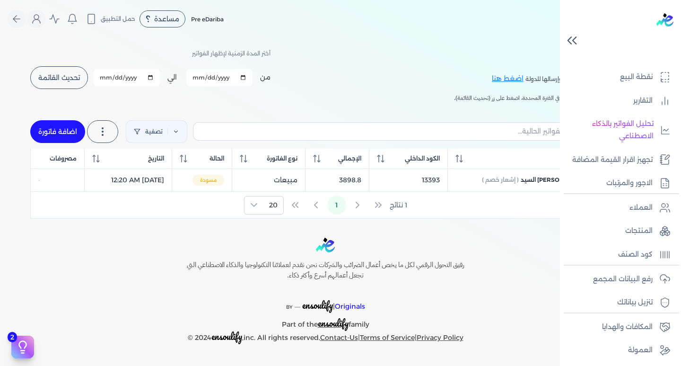
scroll to position [167, 0]
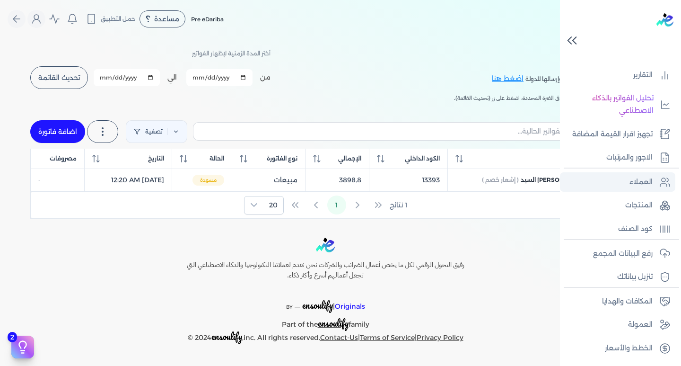
click at [639, 178] on p "العملاء" at bounding box center [640, 182] width 23 height 12
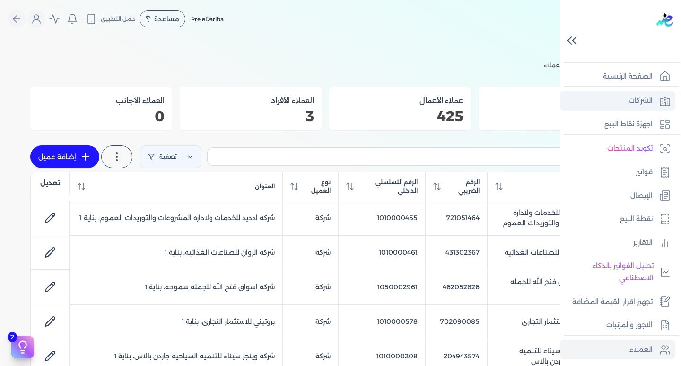
click at [645, 103] on p "الشركات" at bounding box center [640, 101] width 24 height 12
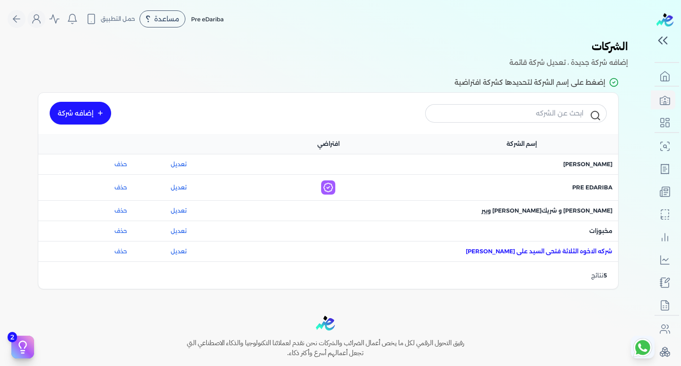
click at [564, 253] on span "اسم الشركة : شركه الاخوه الثلاثة فتحى السيد على [PERSON_NAME]" at bounding box center [539, 251] width 147 height 9
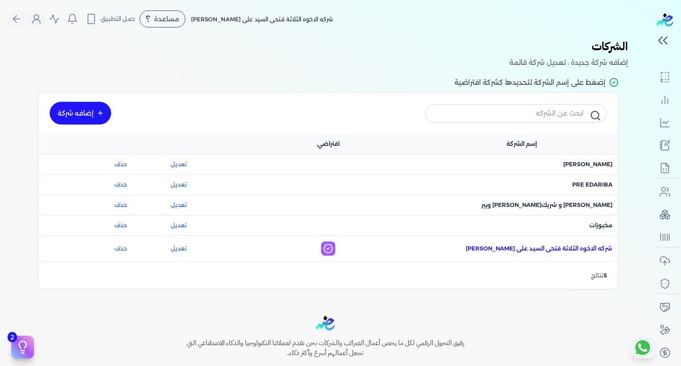
scroll to position [137, 0]
click at [564, 184] on div "اسم الشركة : Pre eDariba" at bounding box center [521, 184] width 182 height 9
click at [590, 182] on span "اسم الشركة : Pre eDariba" at bounding box center [592, 184] width 40 height 9
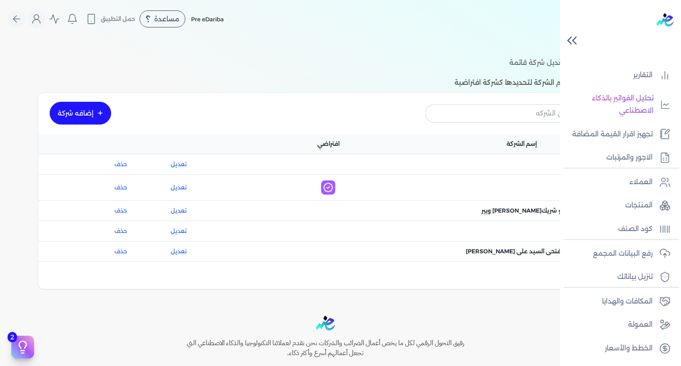
scroll to position [167, 0]
click at [638, 188] on link "العملاء" at bounding box center [617, 182] width 115 height 20
